Goal: Transaction & Acquisition: Subscribe to service/newsletter

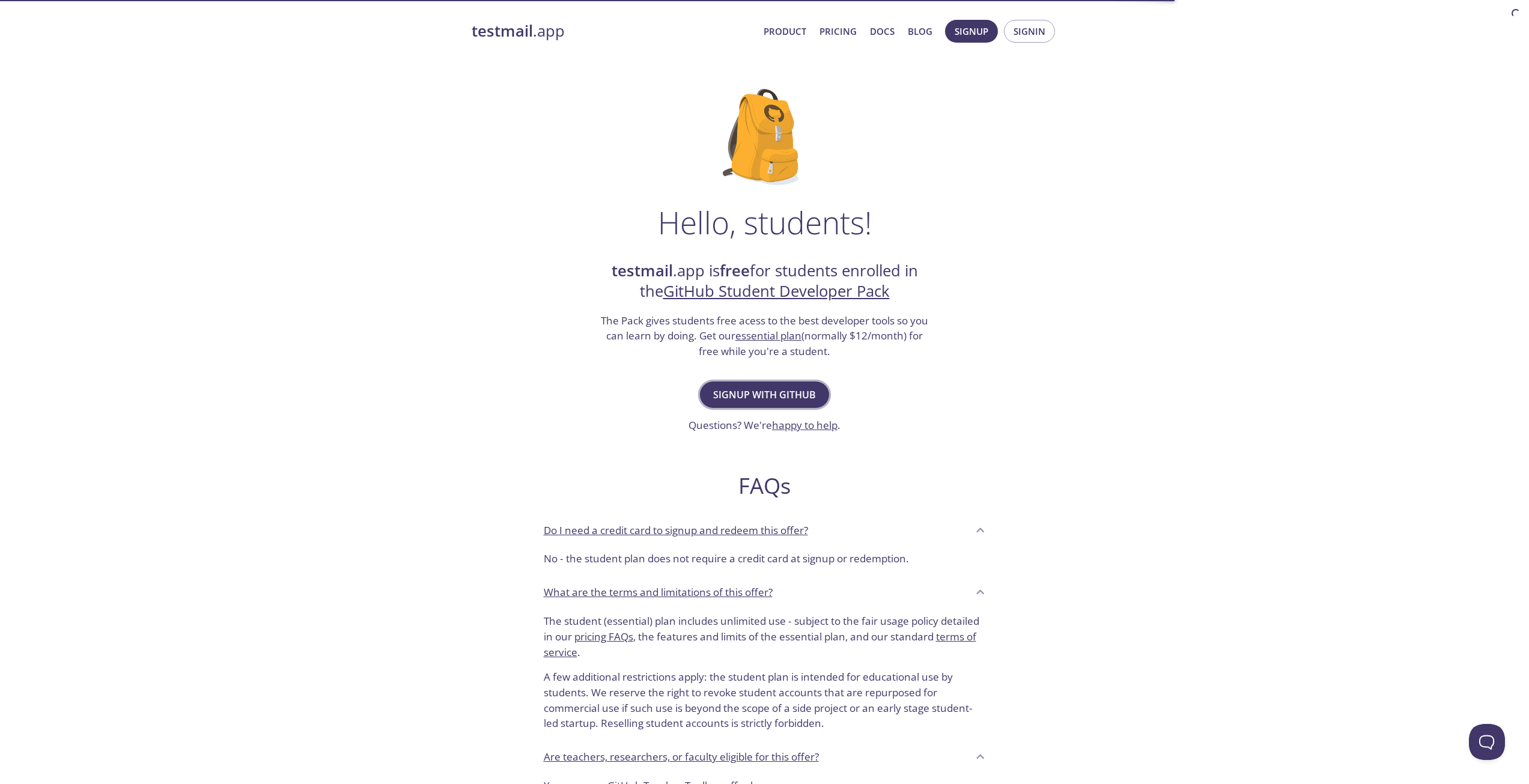
click at [748, 386] on span "Signup with GitHub" at bounding box center [764, 395] width 103 height 17
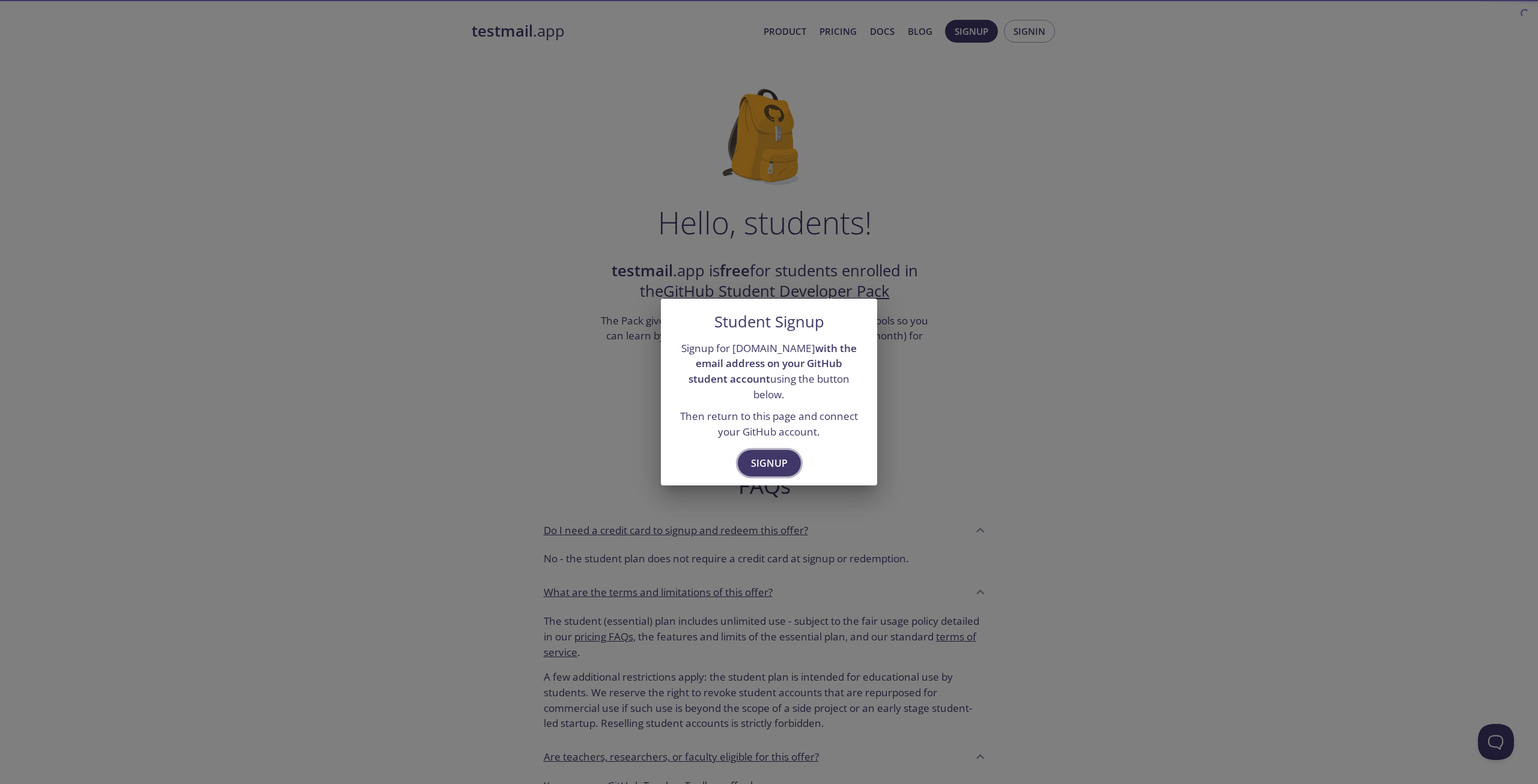
drag, startPoint x: 779, startPoint y: 471, endPoint x: 771, endPoint y: 461, distance: 12.8
click at [775, 467] on div "Signup" at bounding box center [769, 465] width 217 height 41
click at [771, 461] on span "Signup" at bounding box center [769, 463] width 37 height 17
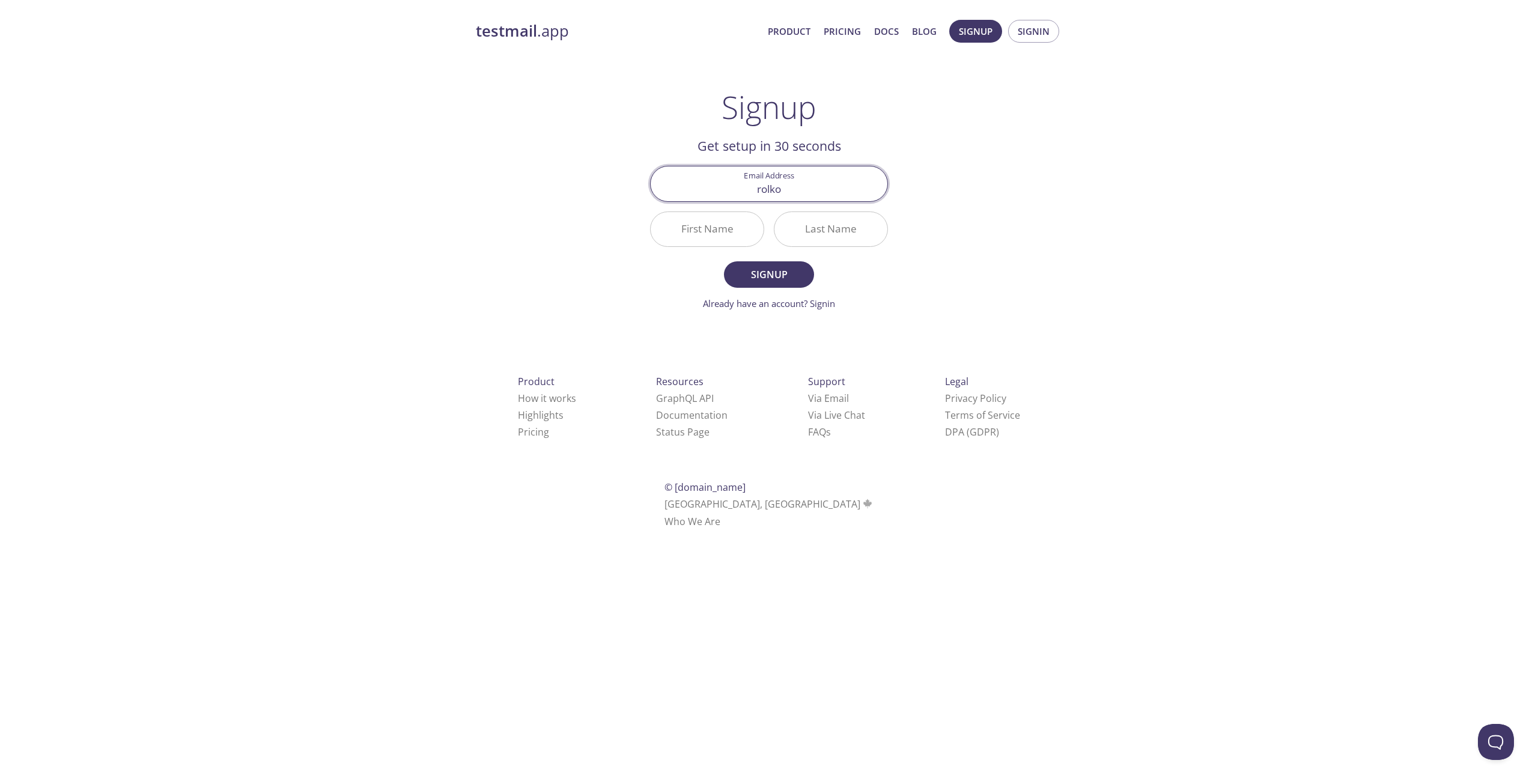
type input "rolkoz"
type input "[EMAIL_ADDRESS][DOMAIN_NAME]"
click at [704, 229] on input "First Name" at bounding box center [707, 229] width 113 height 34
type input "Maksymilian"
click at [805, 210] on div "Last Name" at bounding box center [830, 229] width 123 height 45
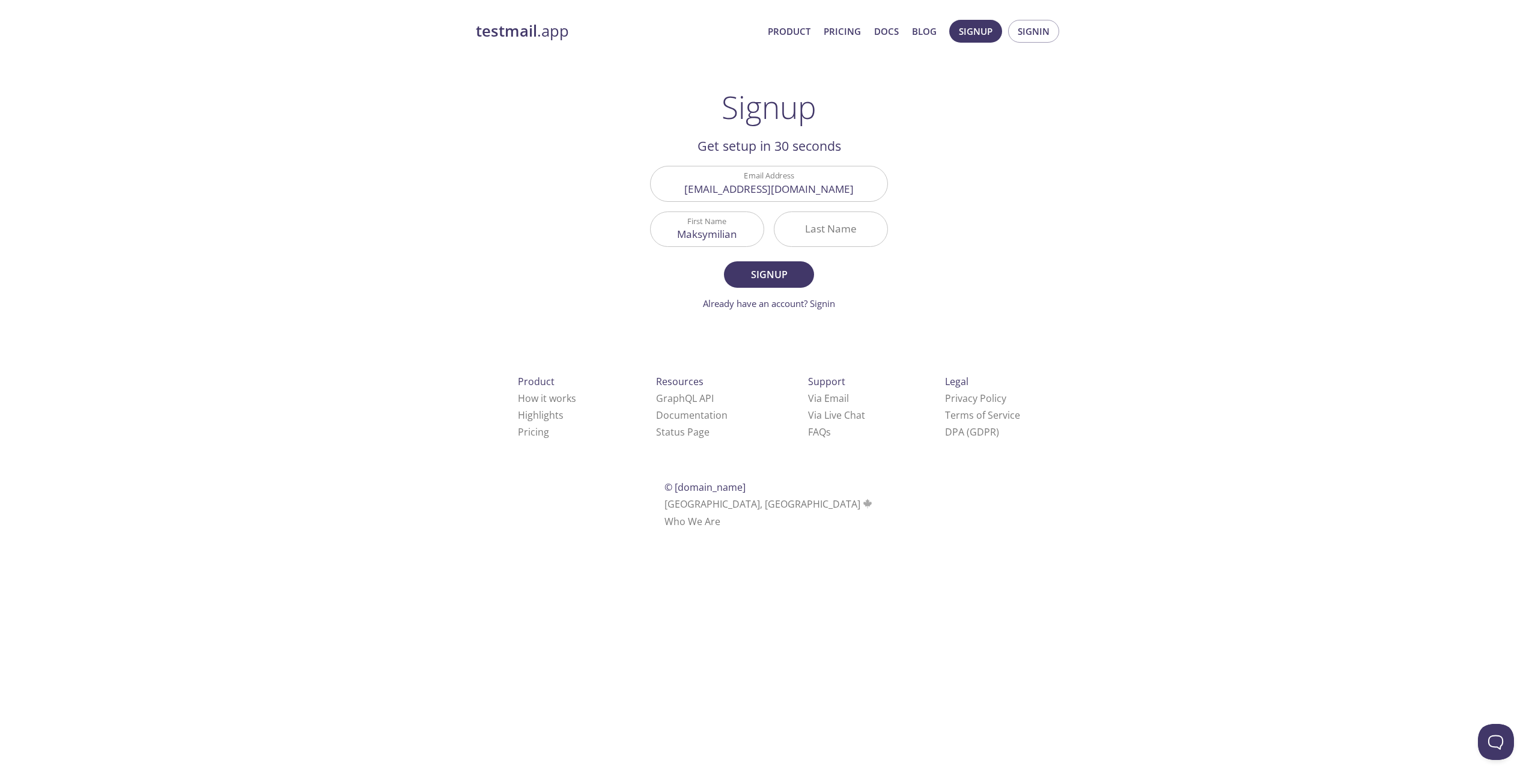
click at [809, 233] on input "Last Name" at bounding box center [831, 229] width 113 height 34
type input "J"
type input "Kukiela"
click at [724, 262] on button "Signup" at bounding box center [769, 275] width 90 height 27
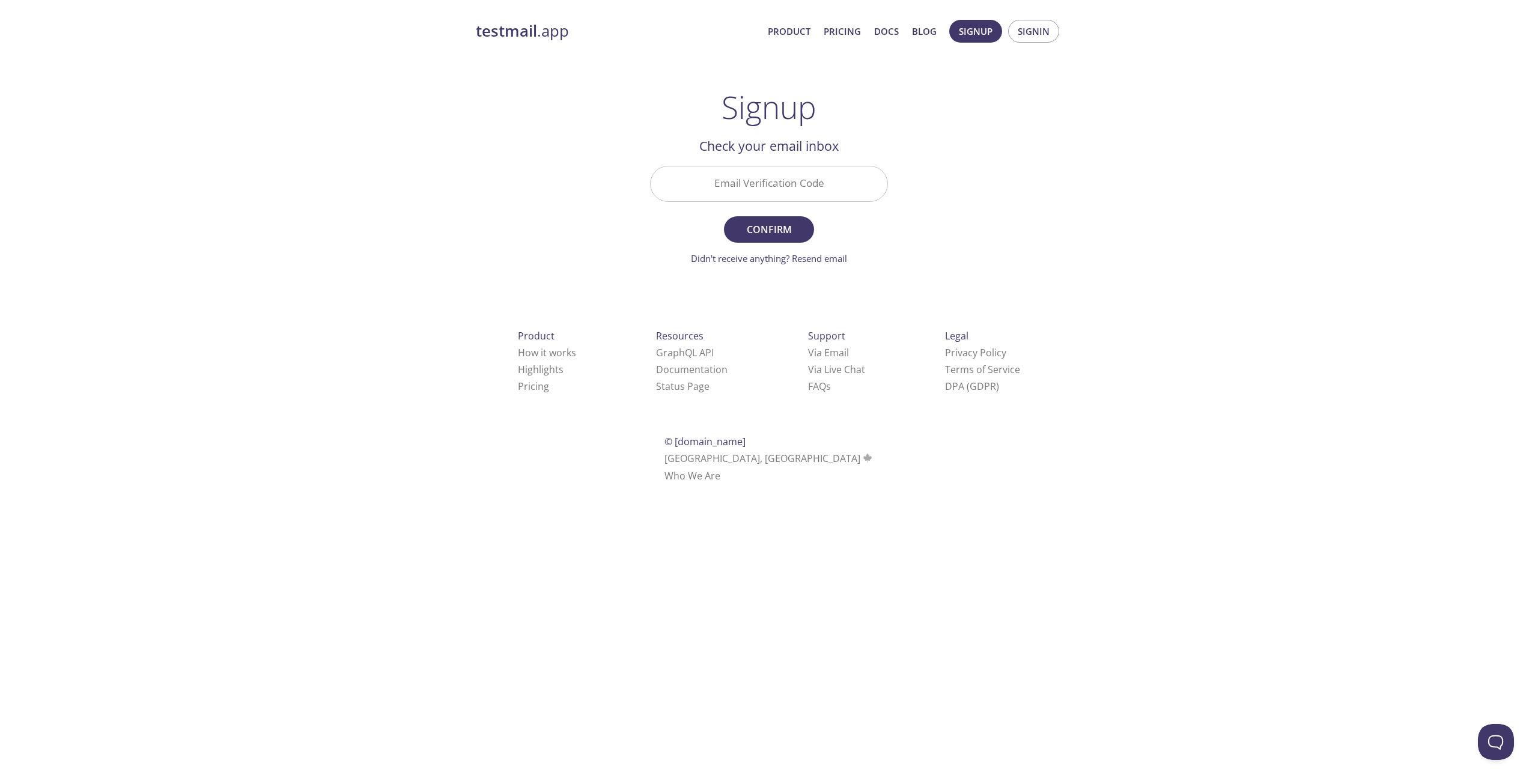
click at [807, 123] on h1 "Signup" at bounding box center [769, 106] width 95 height 36
drag, startPoint x: 808, startPoint y: 175, endPoint x: 802, endPoint y: 166, distance: 10.8
click at [807, 173] on input "Email Verification Code" at bounding box center [769, 183] width 237 height 34
click at [724, 217] on button "Confirm" at bounding box center [769, 230] width 90 height 27
drag, startPoint x: 811, startPoint y: 140, endPoint x: 817, endPoint y: 174, distance: 34.5
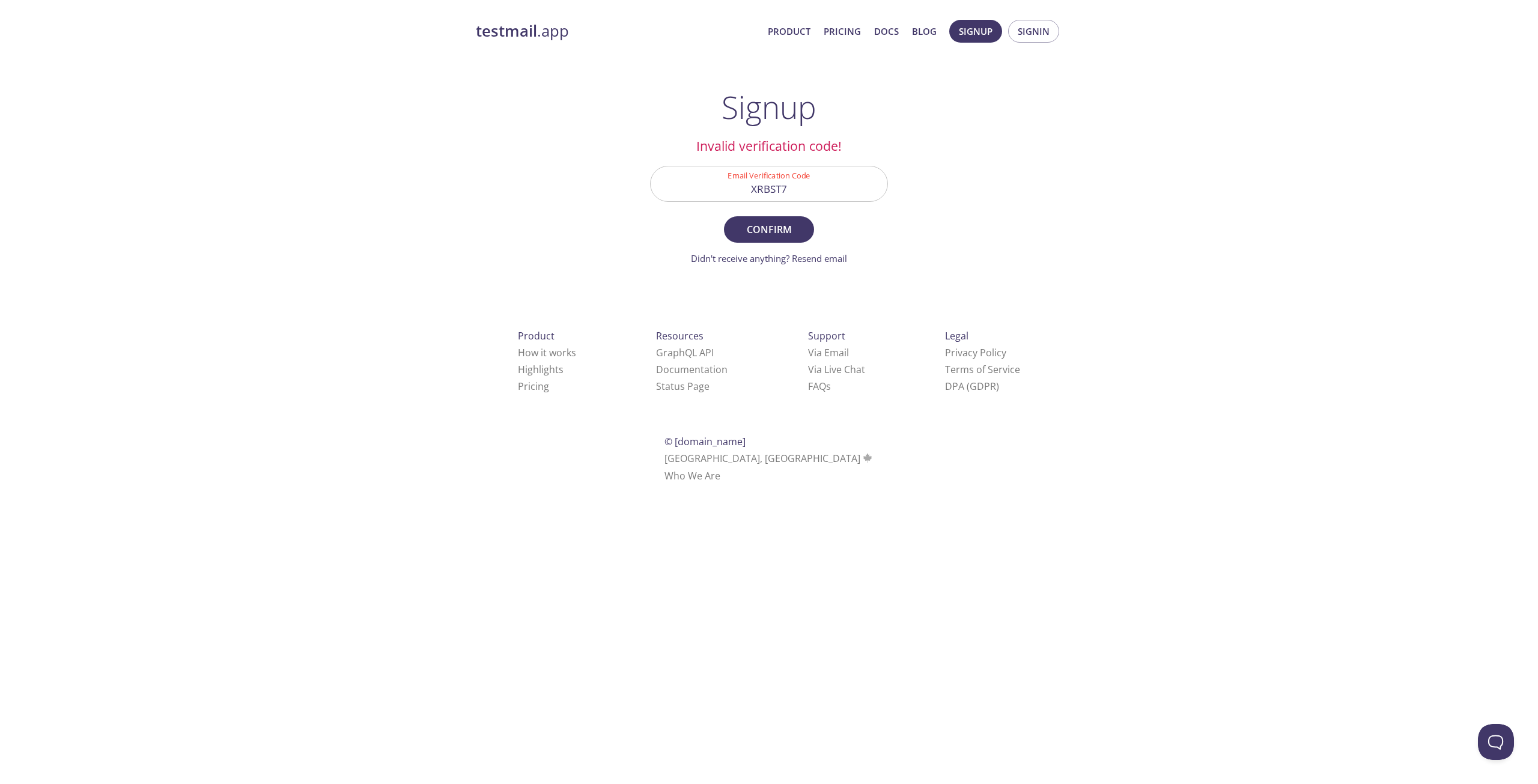
click at [811, 143] on h2 "Invalid verification code!" at bounding box center [769, 146] width 238 height 21
click at [817, 174] on input "XRBST7" at bounding box center [769, 183] width 237 height 34
type input "XRBST7x"
click at [782, 226] on span "Confirm" at bounding box center [769, 229] width 64 height 17
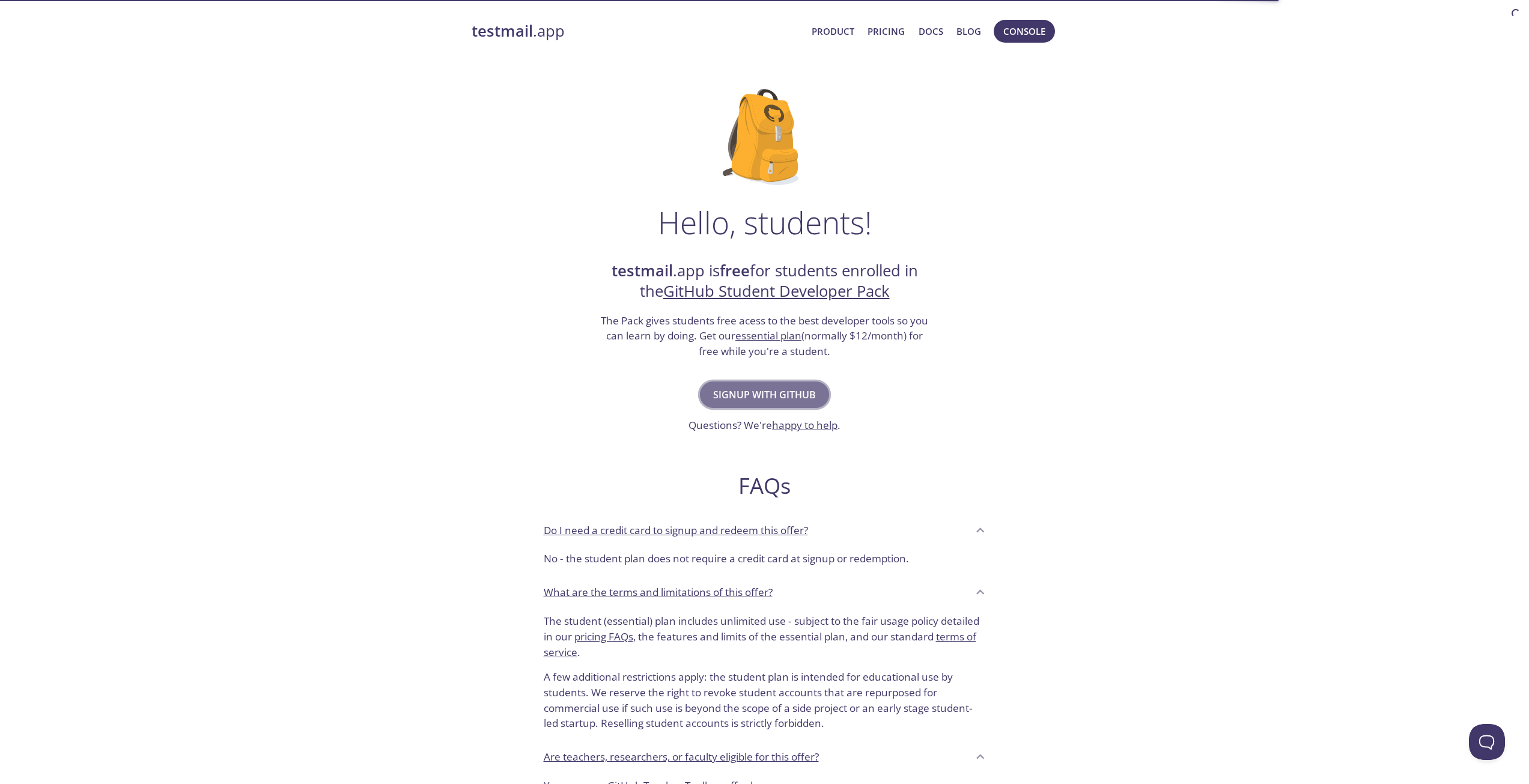
click at [719, 400] on span "Signup with GitHub" at bounding box center [764, 395] width 103 height 17
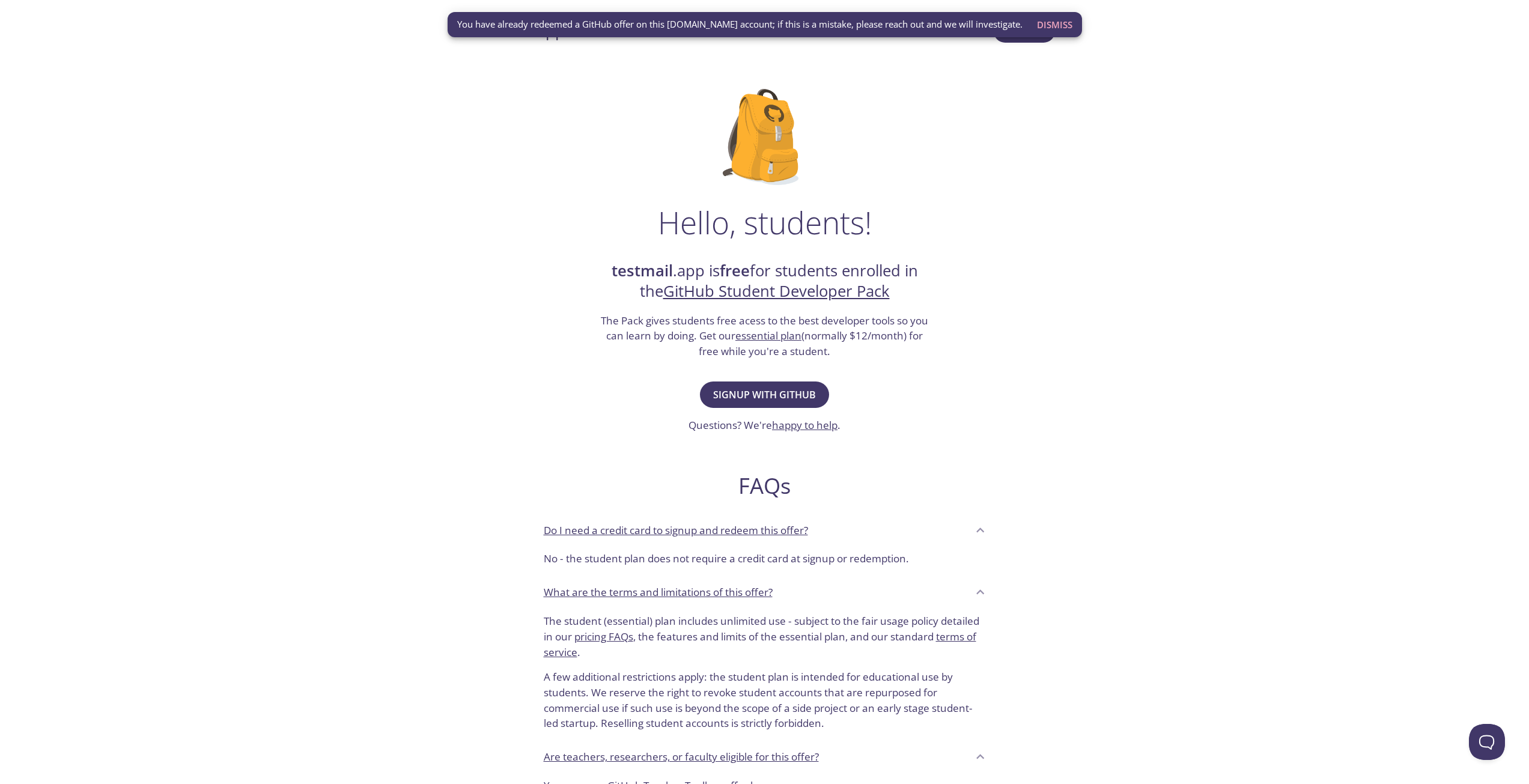
click at [607, 27] on span "You have already redeemed a GitHub offer on this [DOMAIN_NAME] account; if this…" at bounding box center [740, 24] width 565 height 13
drag, startPoint x: 1015, startPoint y: 82, endPoint x: 1027, endPoint y: 36, distance: 47.5
click at [1015, 82] on div "Hello, students! testmail .app is free for students enrolled in the GitHub Stud…" at bounding box center [764, 436] width 586 height 733
click at [1038, 21] on span "Dismiss" at bounding box center [1055, 24] width 35 height 16
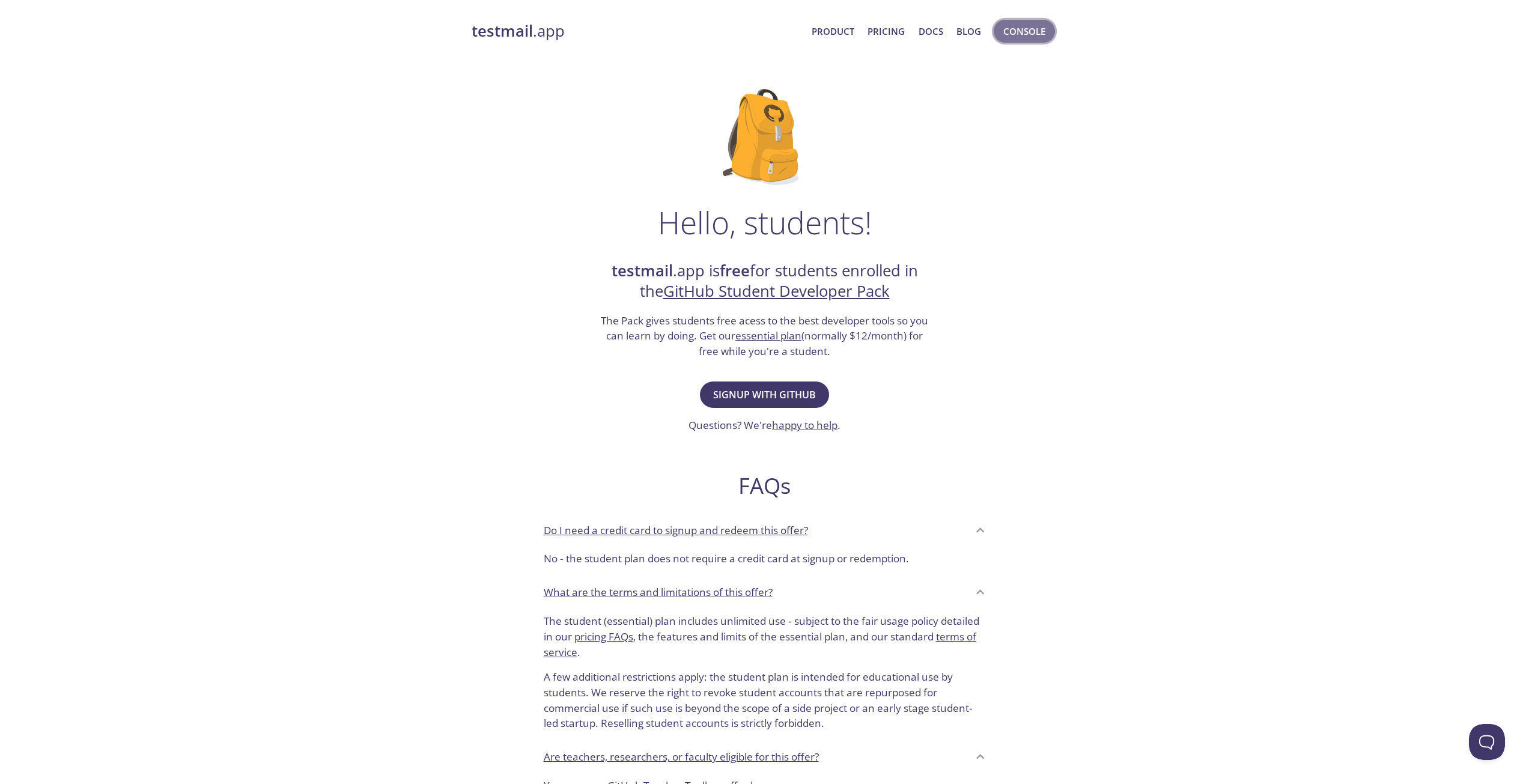
click at [1023, 37] on span "Console" at bounding box center [1024, 31] width 42 height 16
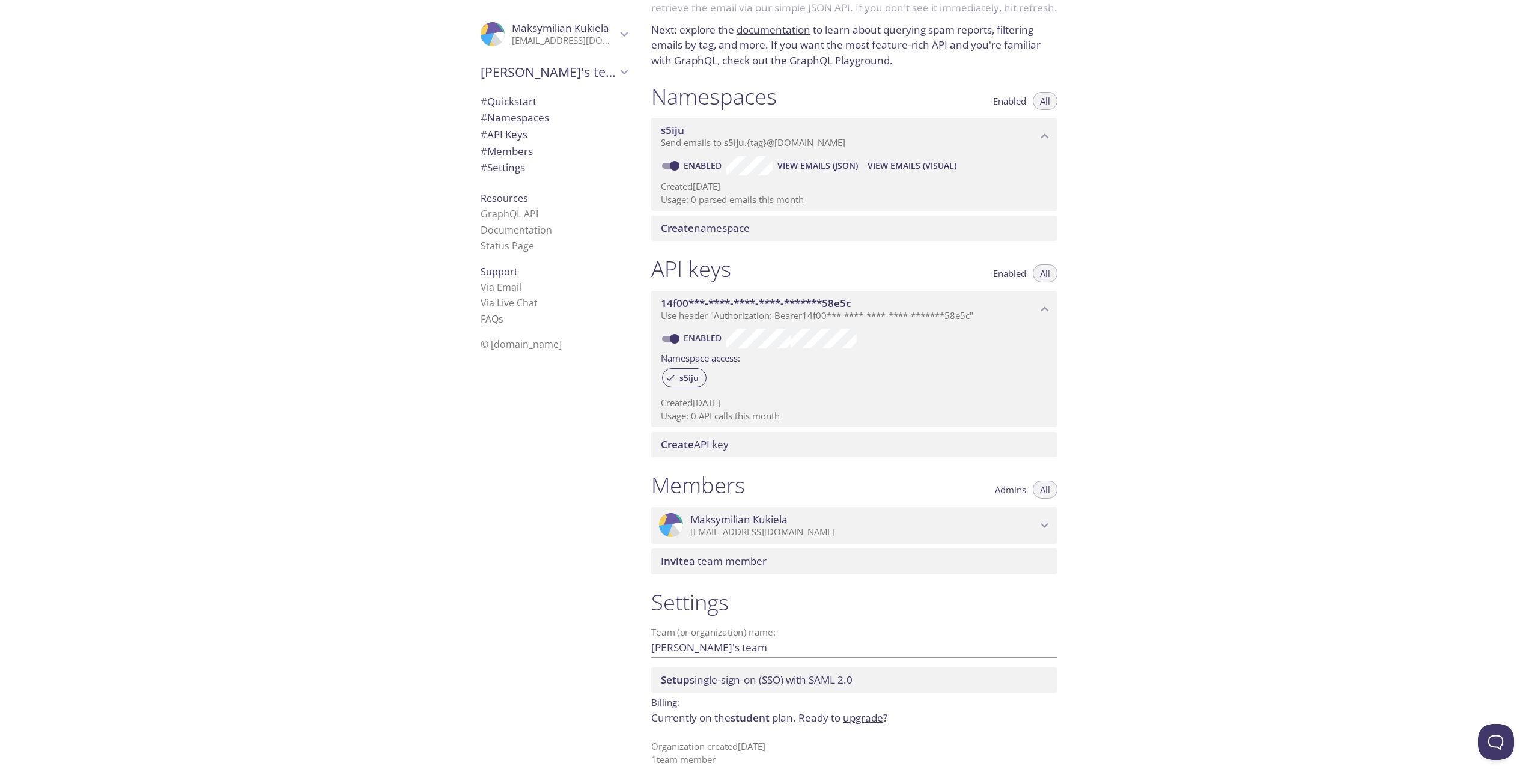
scroll to position [70, 0]
click at [531, 93] on div "# Quickstart" at bounding box center [554, 101] width 166 height 17
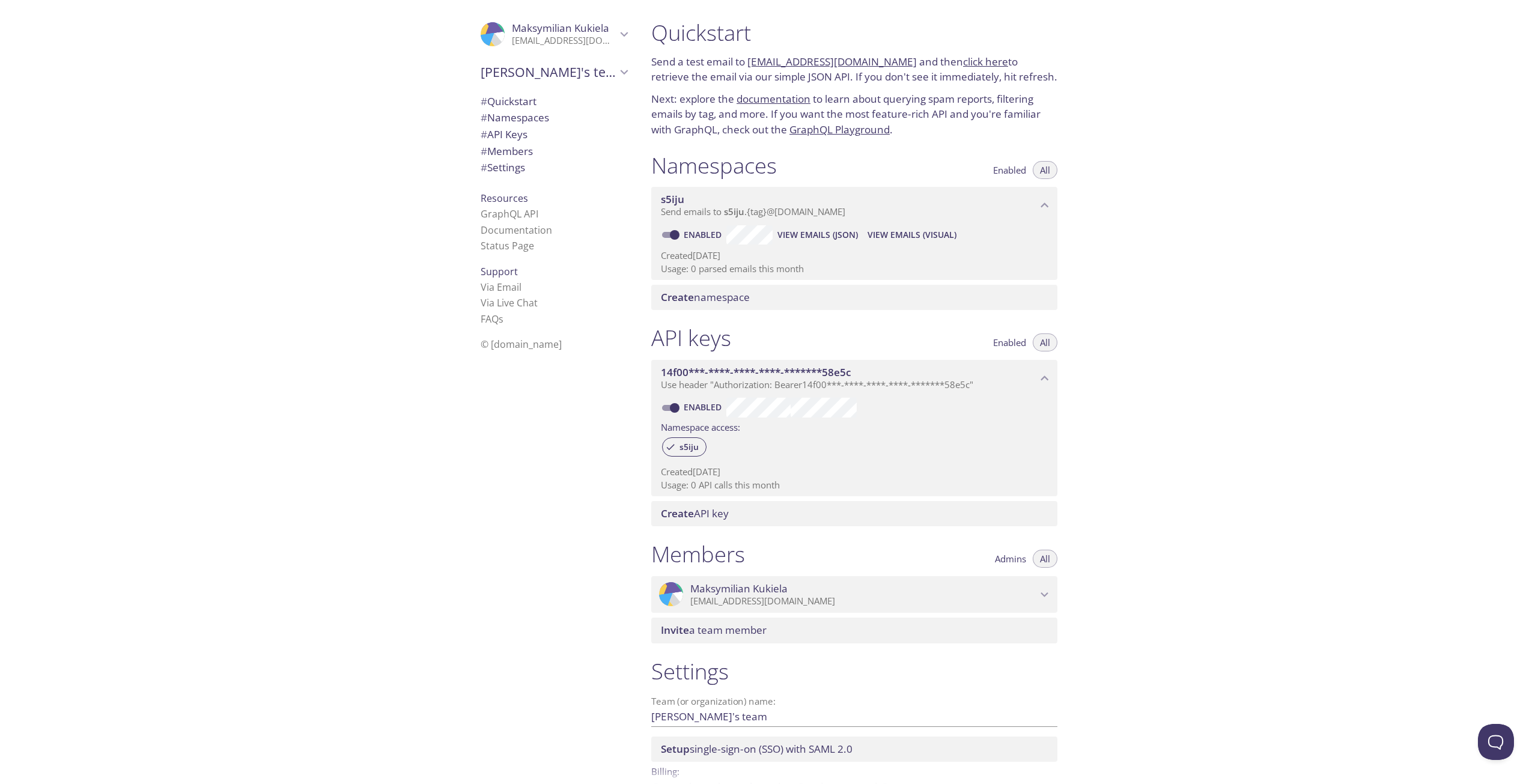
click at [797, 208] on span "Send emails to s5iju . {tag} @inbox.testmail.app" at bounding box center [753, 211] width 185 height 12
